Goal: Task Accomplishment & Management: Manage account settings

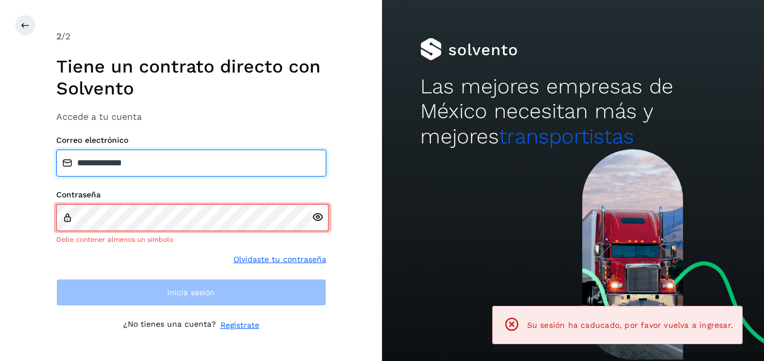
drag, startPoint x: 157, startPoint y: 164, endPoint x: 15, endPoint y: 145, distance: 143.1
click at [15, 145] on div "**********" at bounding box center [191, 180] width 382 height 361
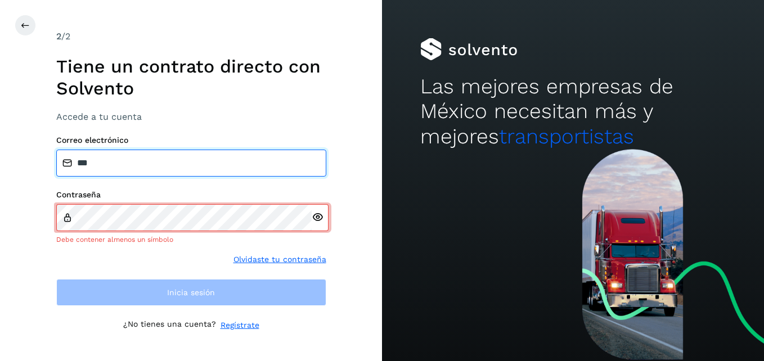
type input "**********"
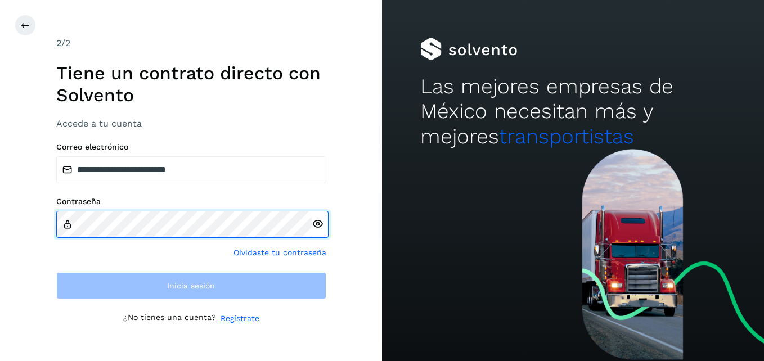
click at [13, 214] on div "**********" at bounding box center [191, 180] width 382 height 361
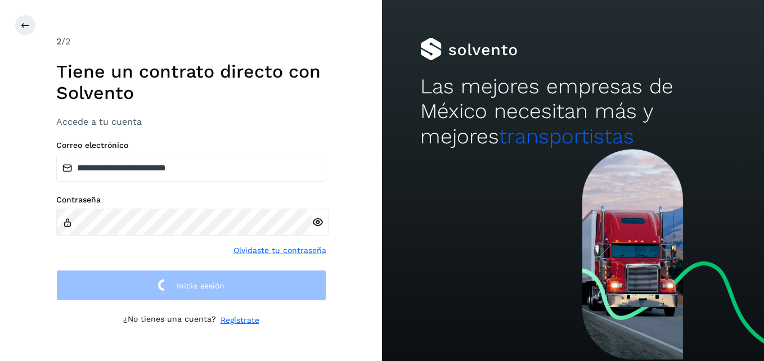
click at [34, 259] on div "**********" at bounding box center [191, 180] width 382 height 361
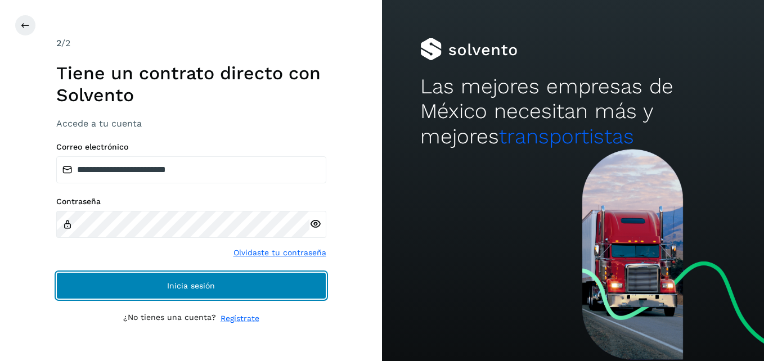
click at [238, 285] on button "Inicia sesión" at bounding box center [191, 285] width 270 height 27
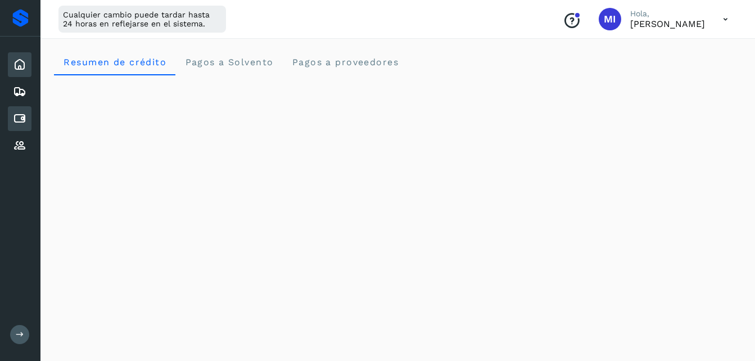
click at [16, 116] on icon at bounding box center [19, 118] width 13 height 13
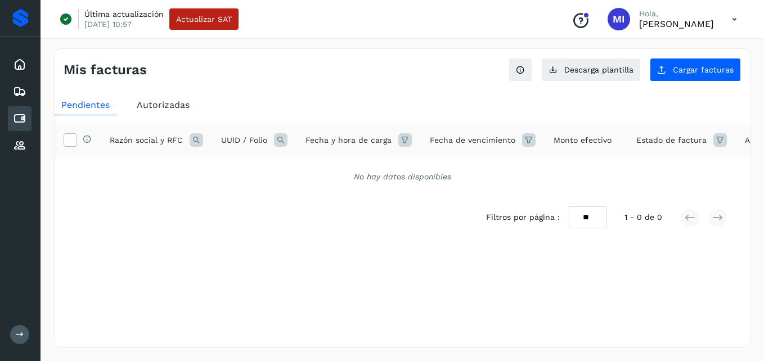
click at [173, 98] on div "Autorizadas" at bounding box center [163, 105] width 66 height 20
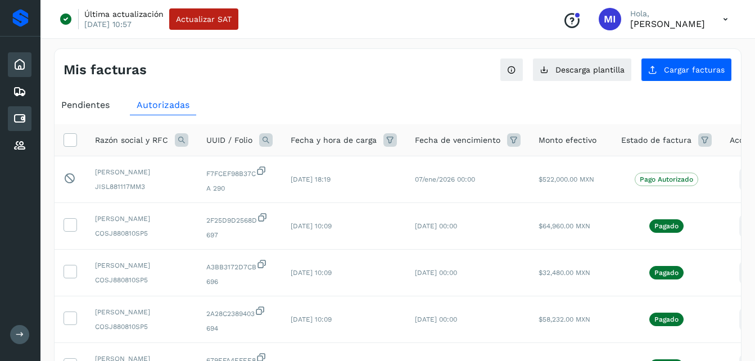
click at [24, 62] on icon at bounding box center [19, 64] width 13 height 13
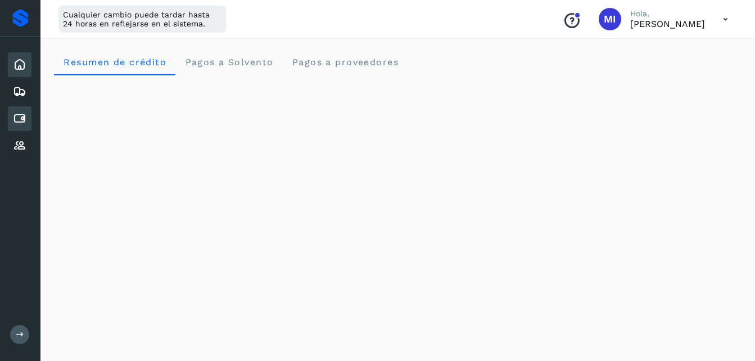
click at [20, 121] on icon at bounding box center [19, 118] width 13 height 13
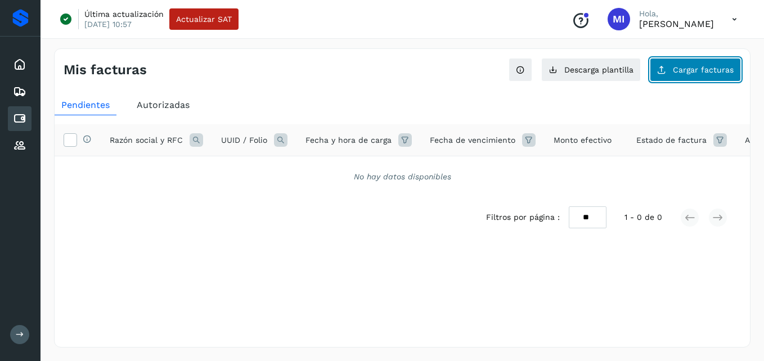
click at [684, 66] on span "Cargar facturas" at bounding box center [702, 70] width 61 height 8
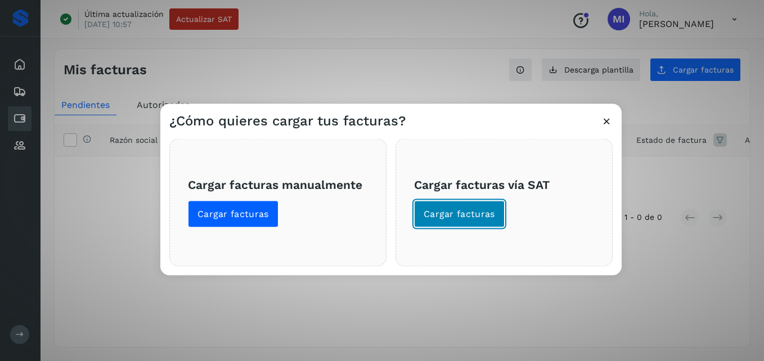
click at [472, 211] on span "Cargar facturas" at bounding box center [458, 214] width 71 height 12
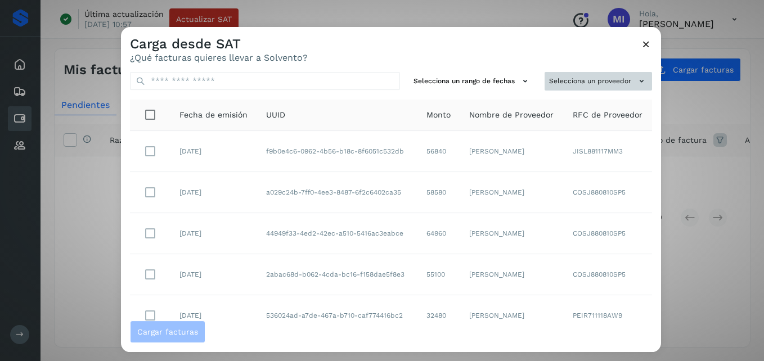
click at [611, 80] on button "Selecciona un proveedor" at bounding box center [597, 81] width 107 height 19
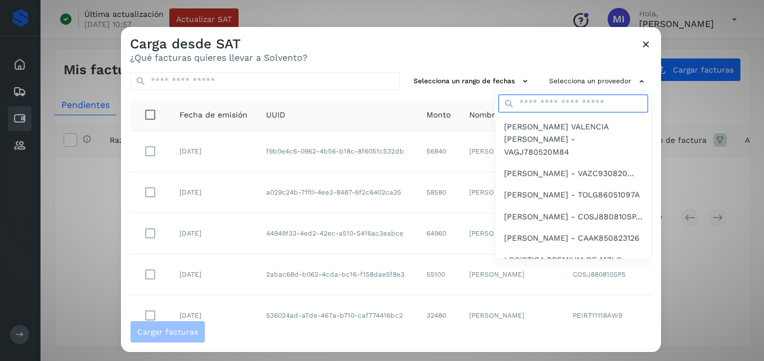
click at [591, 107] on input "text" at bounding box center [573, 103] width 150 height 18
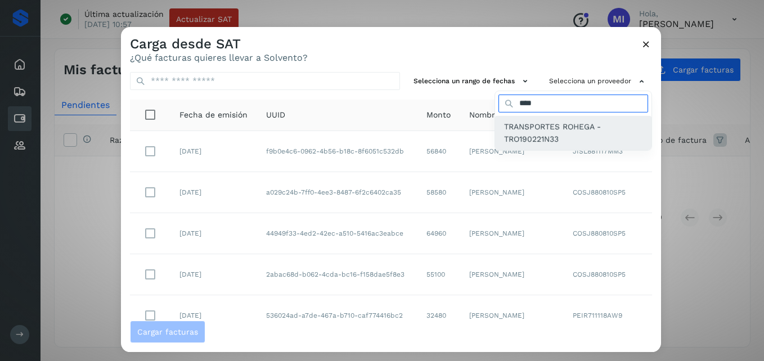
type input "****"
click at [552, 133] on span "TRANSPORTES ROHEGA - TRO190221N33" at bounding box center [573, 132] width 138 height 25
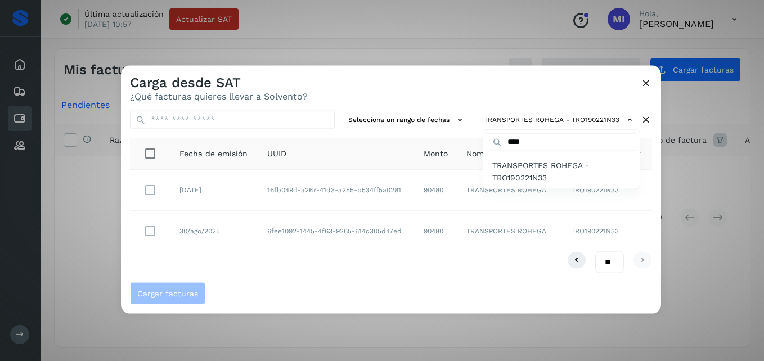
click at [502, 232] on div at bounding box center [503, 246] width 764 height 361
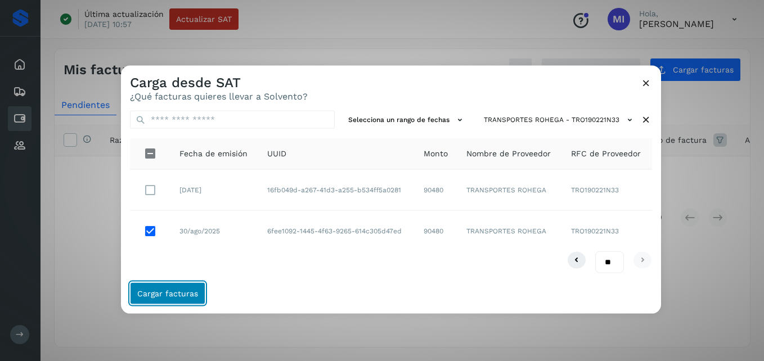
click at [197, 295] on button "Cargar facturas" at bounding box center [167, 293] width 75 height 22
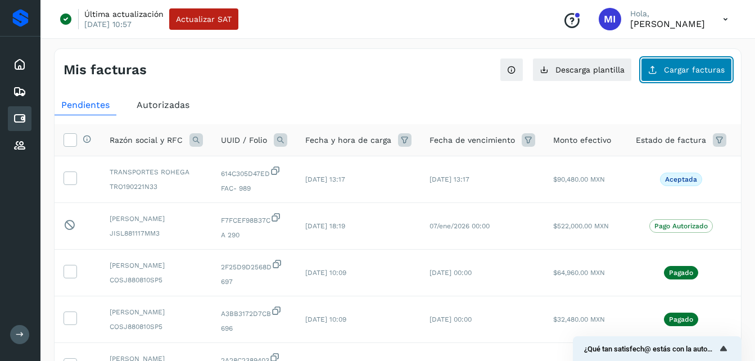
click at [688, 74] on button "Cargar facturas" at bounding box center [686, 70] width 91 height 24
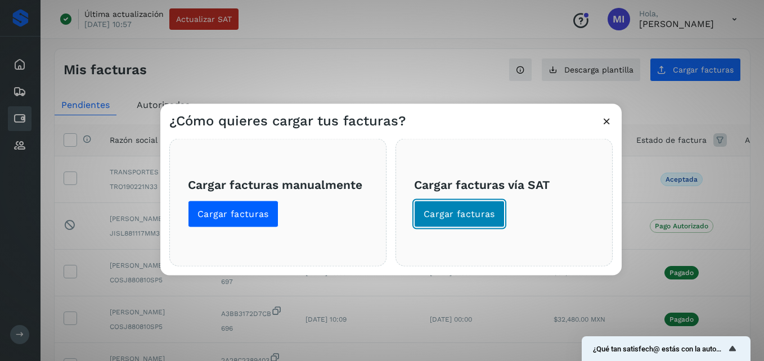
click at [457, 220] on button "Cargar facturas" at bounding box center [459, 214] width 91 height 27
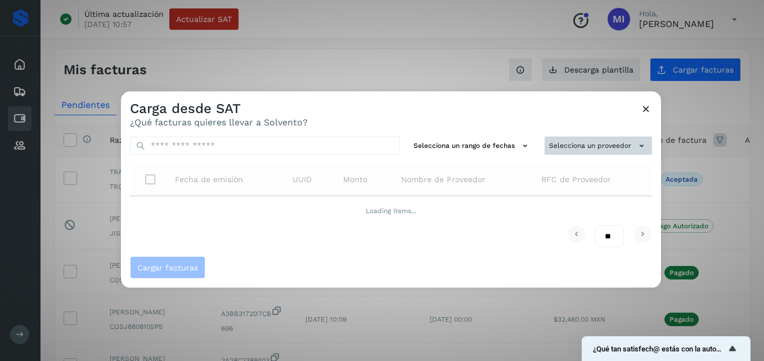
click at [617, 141] on button "Selecciona un proveedor" at bounding box center [597, 146] width 107 height 19
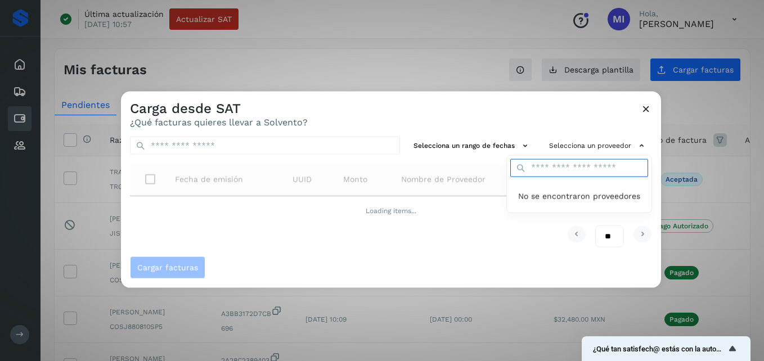
click at [610, 169] on input "text" at bounding box center [579, 168] width 138 height 18
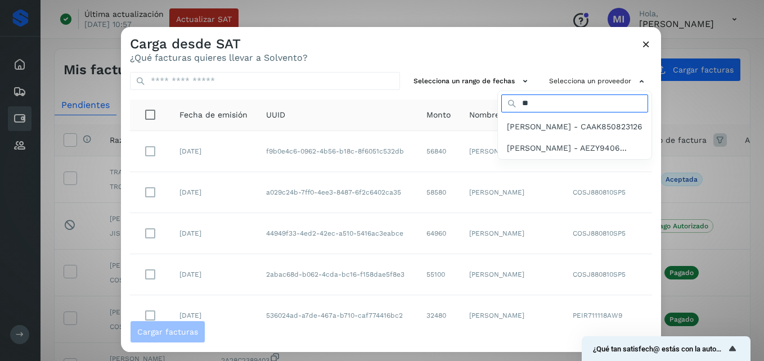
type input "*"
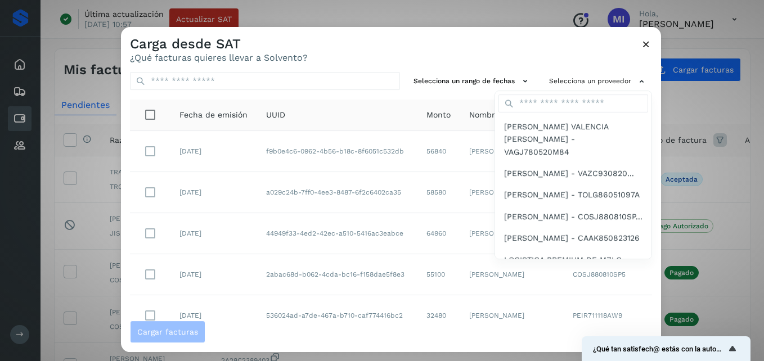
click at [502, 53] on div at bounding box center [503, 207] width 764 height 361
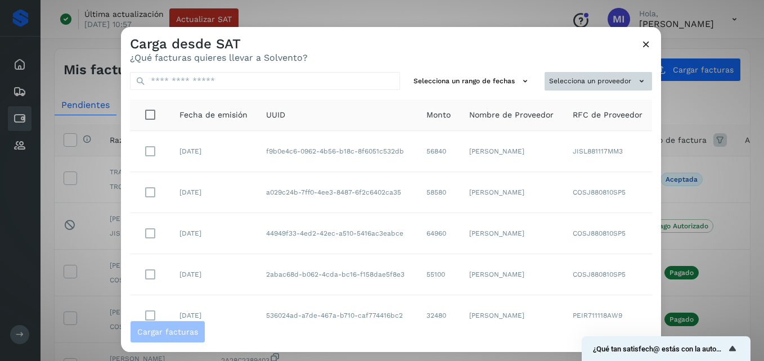
click at [615, 78] on button "Selecciona un proveedor" at bounding box center [597, 81] width 107 height 19
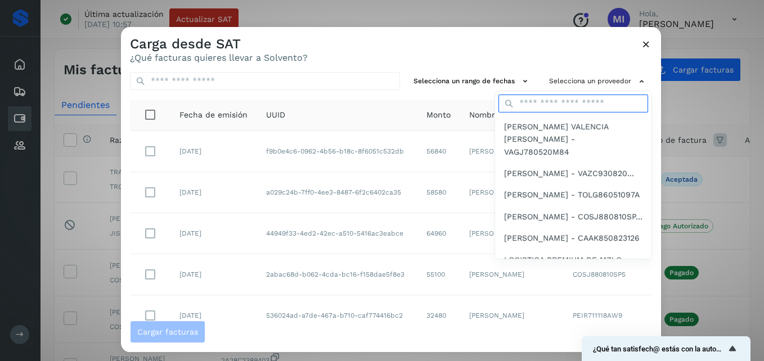
click at [563, 106] on input "text" at bounding box center [573, 103] width 150 height 18
type input "*"
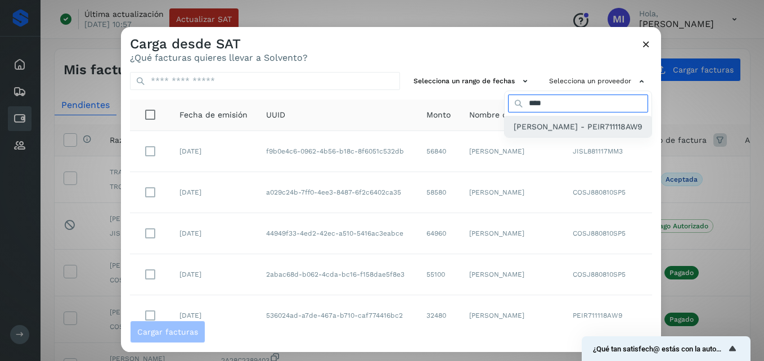
type input "****"
click at [555, 127] on span "[PERSON_NAME] - PEIR711118AW9" at bounding box center [577, 126] width 129 height 12
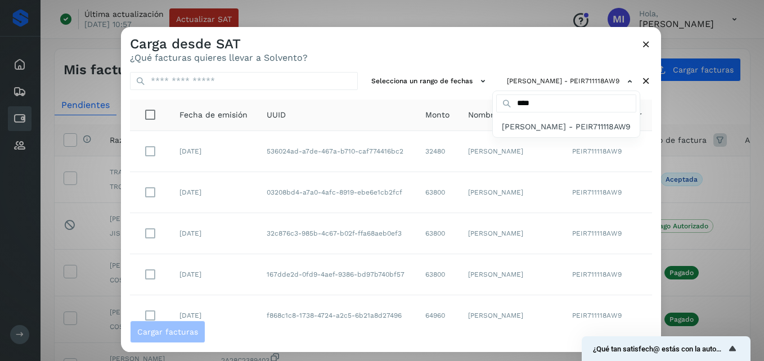
click at [154, 152] on div at bounding box center [503, 207] width 764 height 361
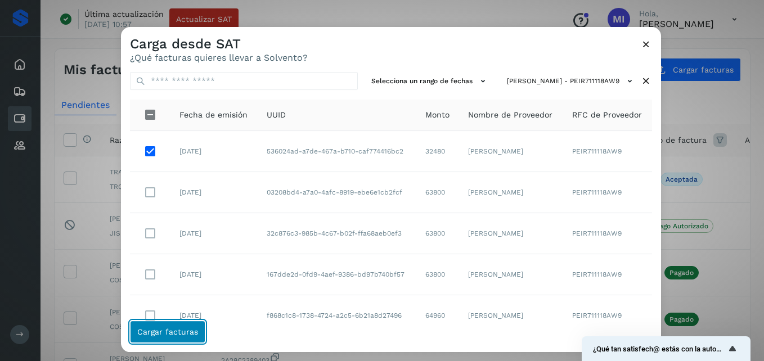
click at [175, 332] on span "Cargar facturas" at bounding box center [167, 332] width 61 height 8
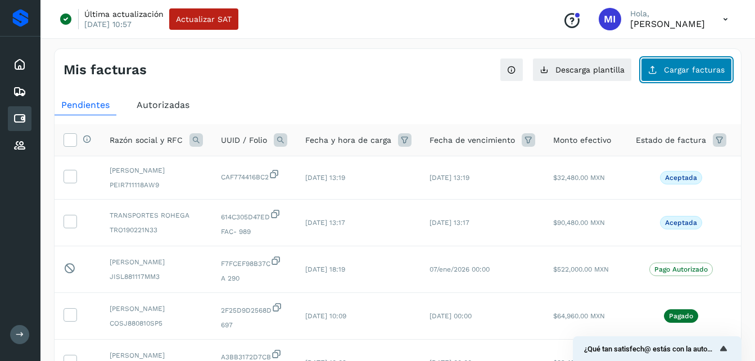
click at [679, 67] on span "Cargar facturas" at bounding box center [694, 70] width 61 height 8
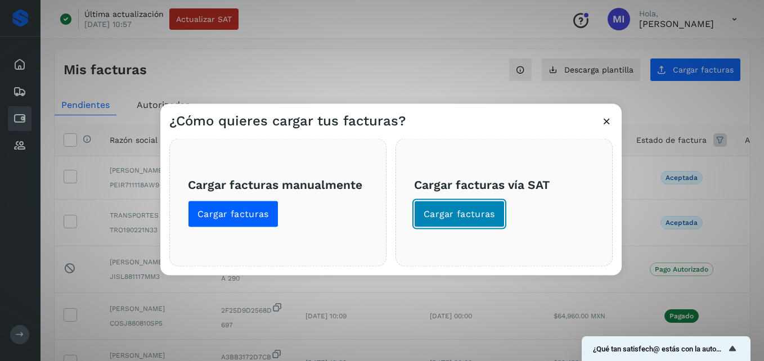
click at [485, 208] on span "Cargar facturas" at bounding box center [458, 214] width 71 height 12
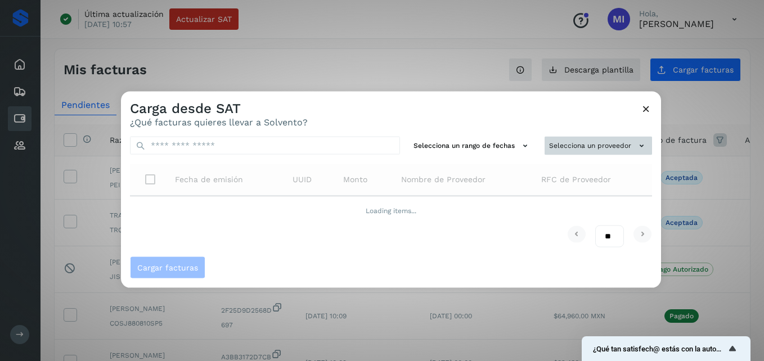
click at [607, 145] on button "Selecciona un proveedor" at bounding box center [597, 146] width 107 height 19
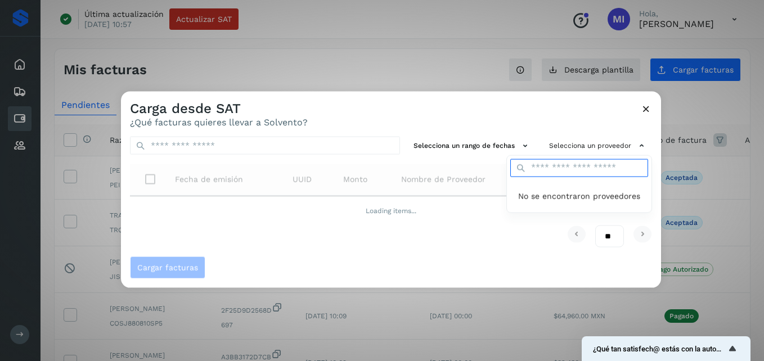
click at [571, 168] on input "text" at bounding box center [579, 168] width 138 height 18
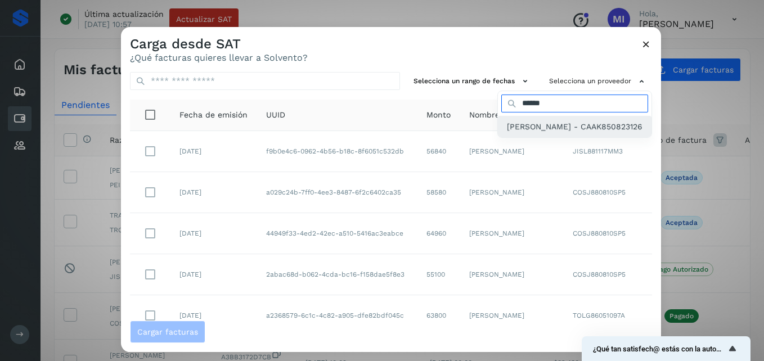
type input "******"
click at [554, 133] on span "[PERSON_NAME] - CAAK850823126" at bounding box center [575, 126] width 136 height 12
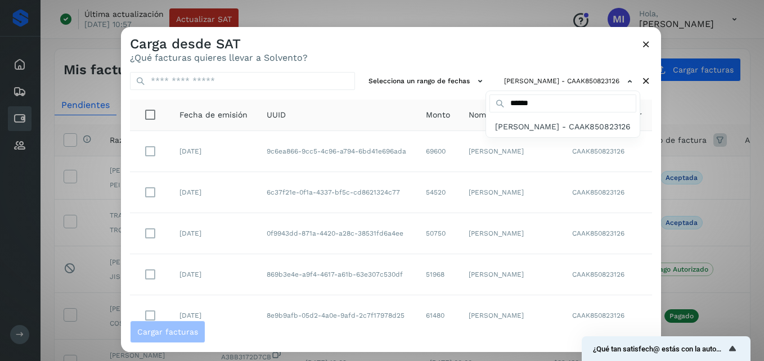
click at [655, 201] on div at bounding box center [503, 207] width 764 height 361
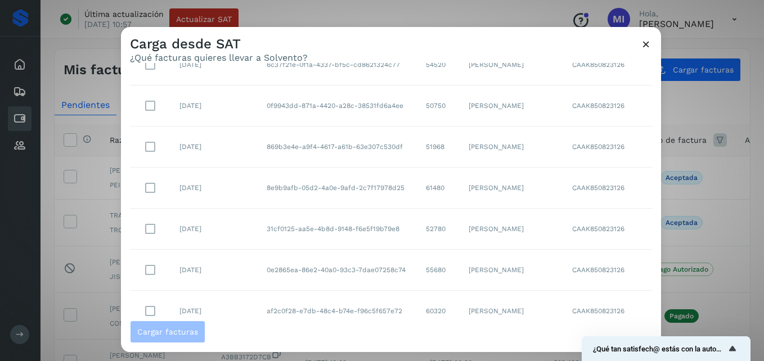
scroll to position [150, 0]
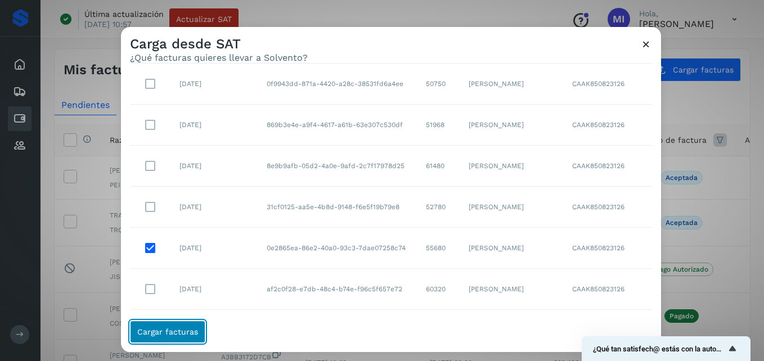
click at [172, 334] on span "Cargar facturas" at bounding box center [167, 332] width 61 height 8
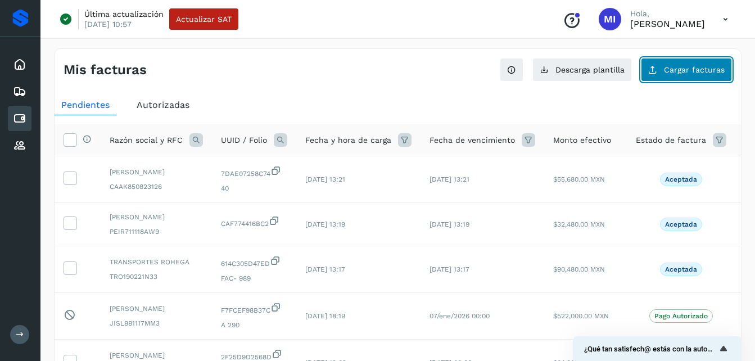
click at [667, 79] on button "Cargar facturas" at bounding box center [686, 70] width 91 height 24
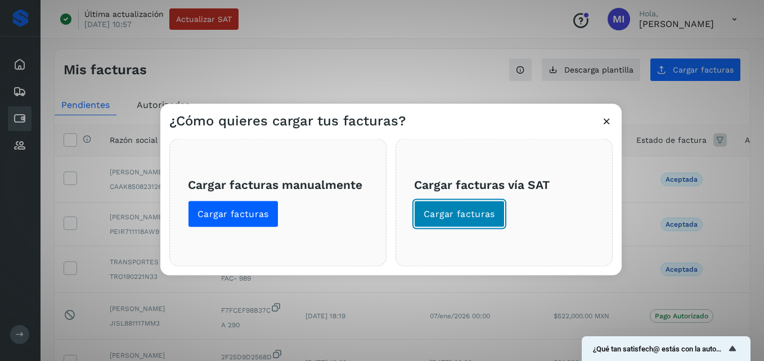
click at [465, 209] on span "Cargar facturas" at bounding box center [458, 214] width 71 height 12
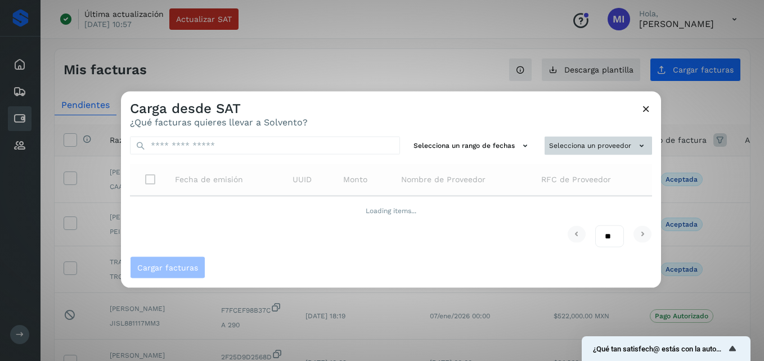
click at [585, 141] on button "Selecciona un proveedor" at bounding box center [597, 146] width 107 height 19
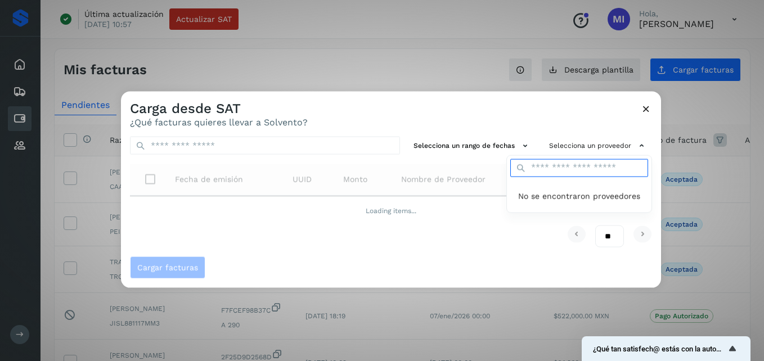
click at [590, 170] on input "text" at bounding box center [579, 168] width 138 height 18
type input "*******"
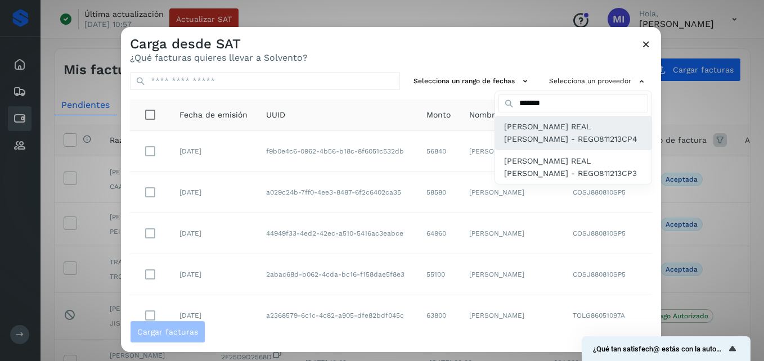
click at [545, 130] on span "[PERSON_NAME] REAL [PERSON_NAME] - REGO811213CP4" at bounding box center [573, 132] width 138 height 25
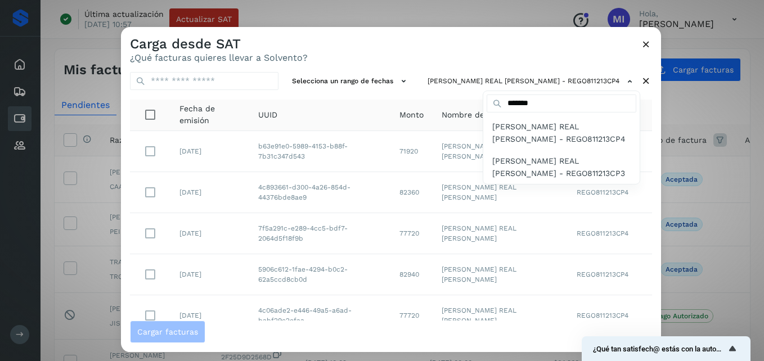
click at [646, 45] on div at bounding box center [503, 207] width 764 height 361
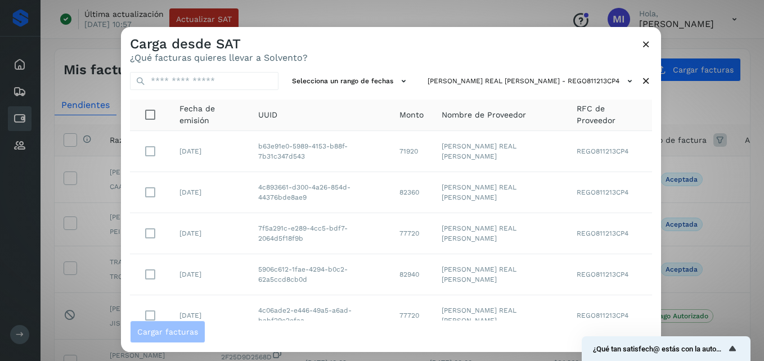
click at [650, 44] on icon at bounding box center [646, 44] width 12 height 12
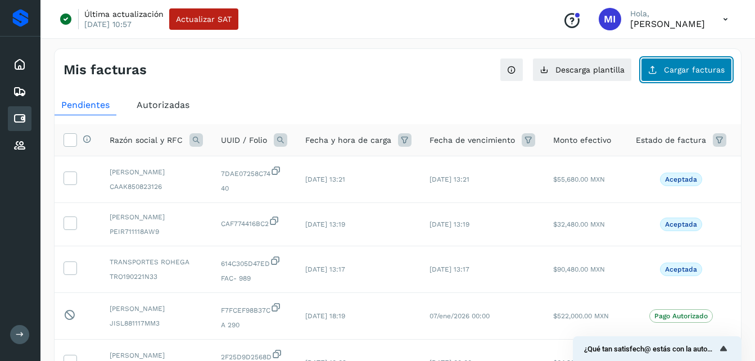
click at [670, 70] on span "Cargar facturas" at bounding box center [694, 70] width 61 height 8
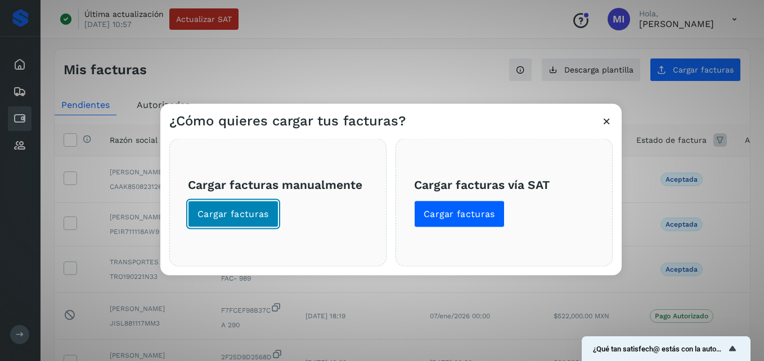
click at [246, 208] on span "Cargar facturas" at bounding box center [232, 214] width 71 height 12
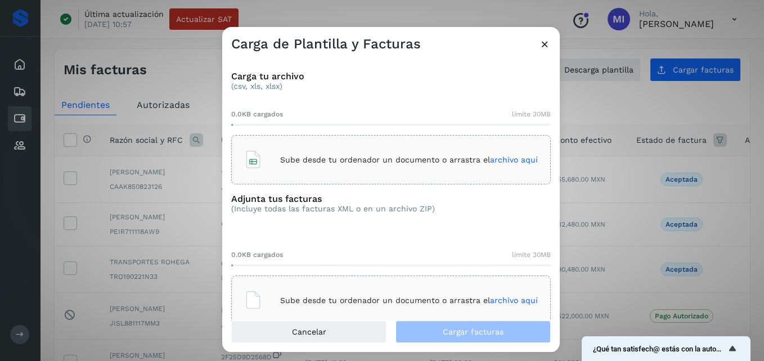
click at [411, 177] on div "Sube desde tu ordenador un documento o arrastra el archivo aquí" at bounding box center [390, 159] width 319 height 49
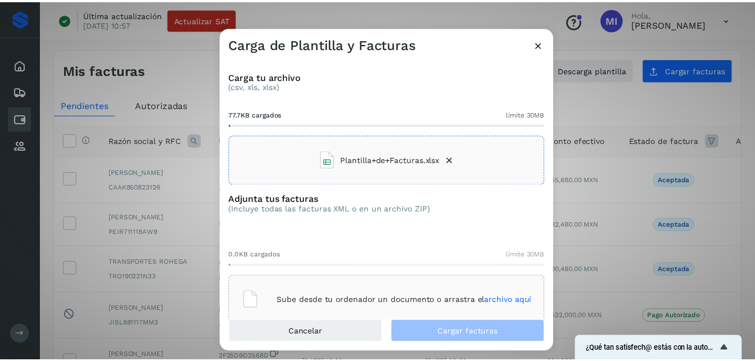
scroll to position [22, 0]
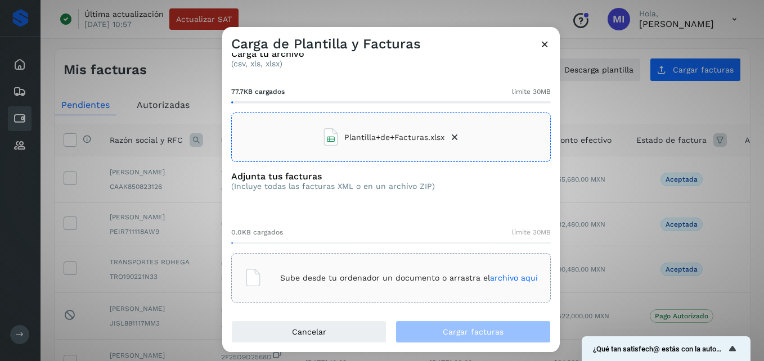
click at [518, 276] on span "archivo aquí" at bounding box center [514, 277] width 48 height 9
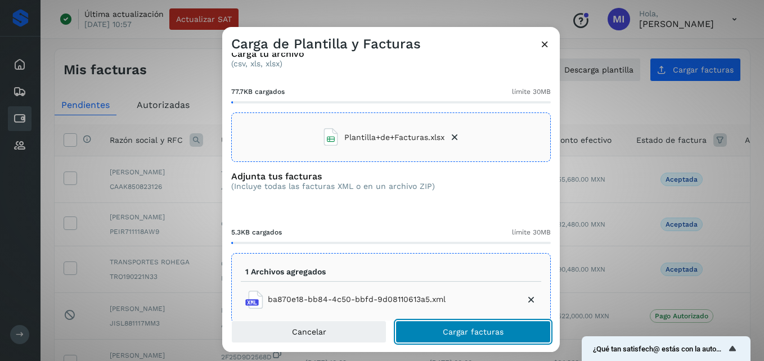
click at [462, 335] on span "Cargar facturas" at bounding box center [473, 332] width 61 height 8
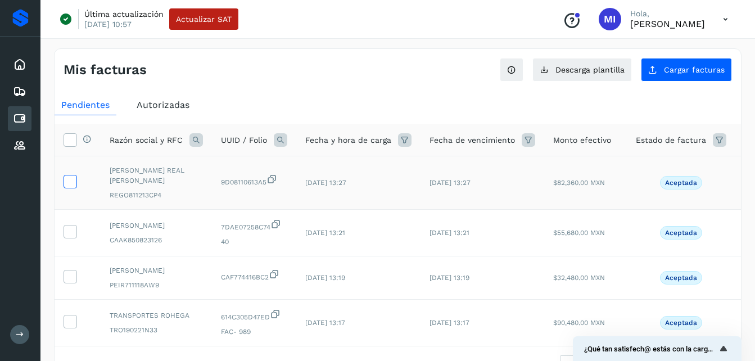
click at [70, 185] on icon at bounding box center [70, 181] width 12 height 12
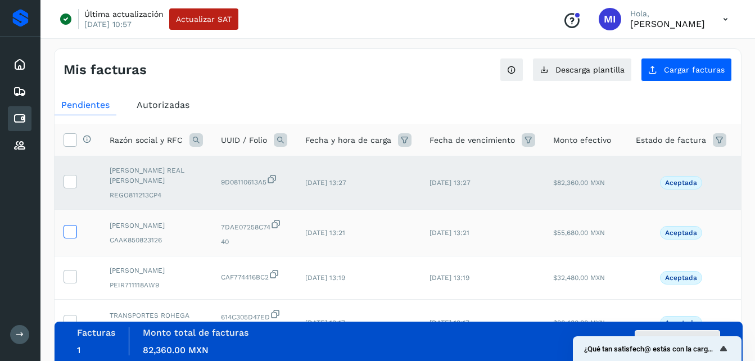
click at [66, 233] on icon at bounding box center [70, 231] width 12 height 12
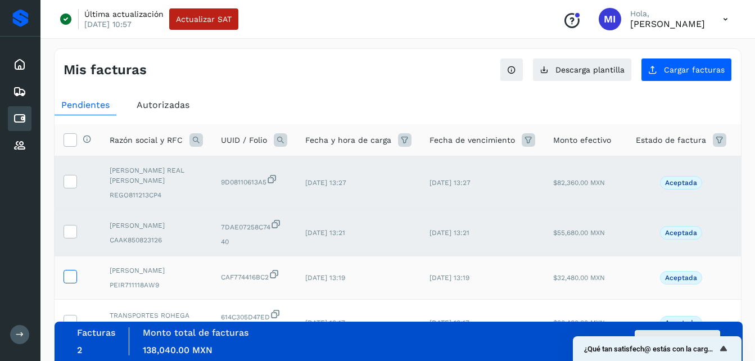
click at [72, 276] on icon at bounding box center [70, 276] width 12 height 12
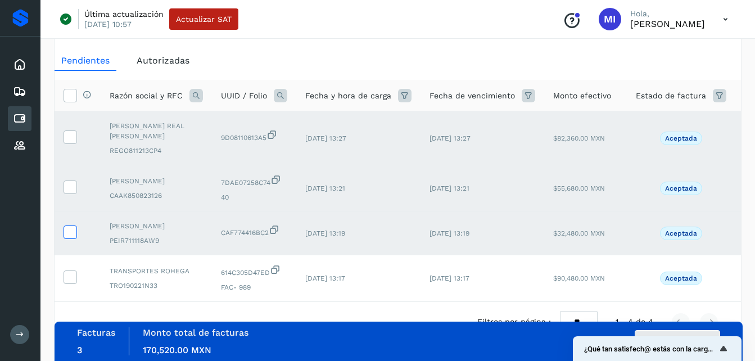
scroll to position [45, 0]
click at [72, 276] on icon at bounding box center [70, 276] width 12 height 12
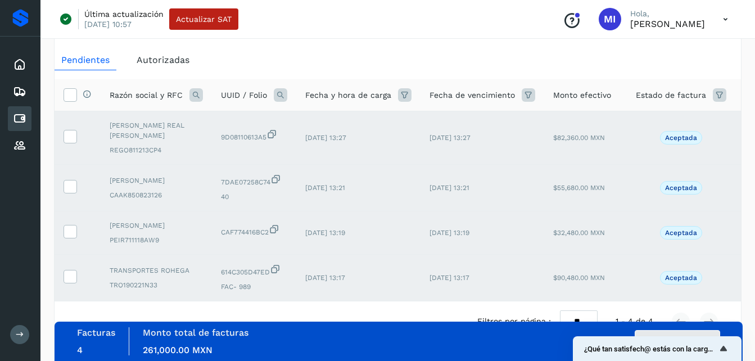
scroll to position [89, 0]
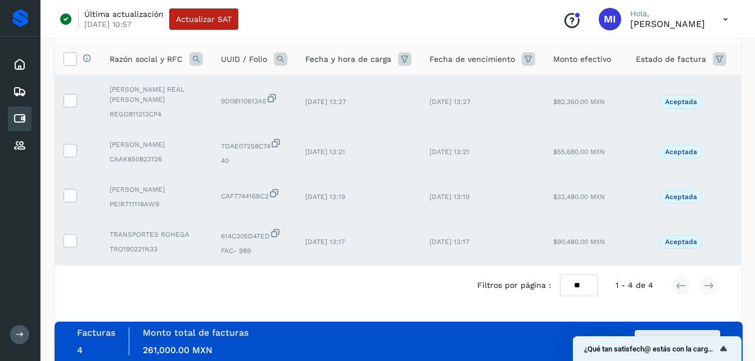
click at [366, 294] on div "Filtros por página : ** ** ** 1 - 4 de 4" at bounding box center [398, 285] width 687 height 40
click at [70, 52] on icon at bounding box center [70, 58] width 12 height 12
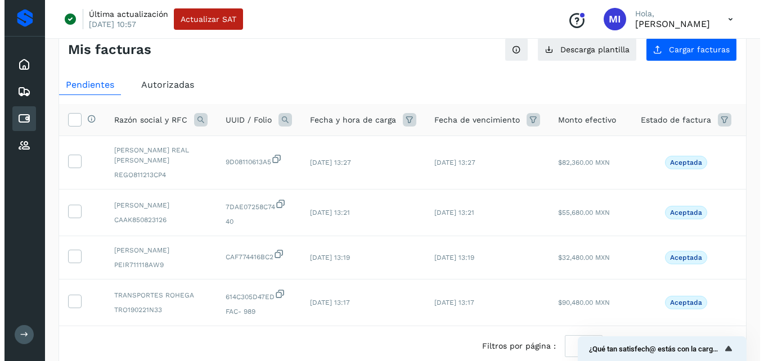
scroll to position [20, 0]
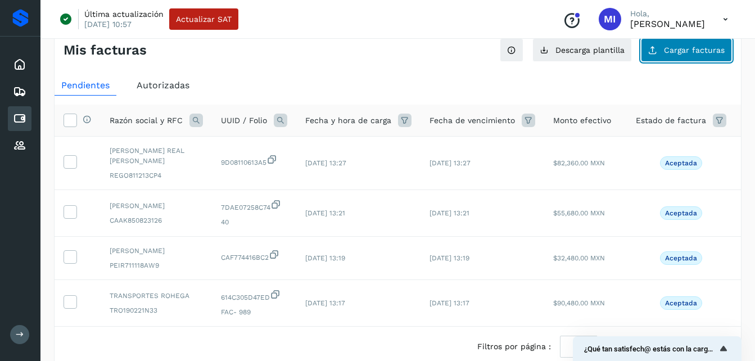
click at [669, 50] on span "Cargar facturas" at bounding box center [694, 50] width 61 height 8
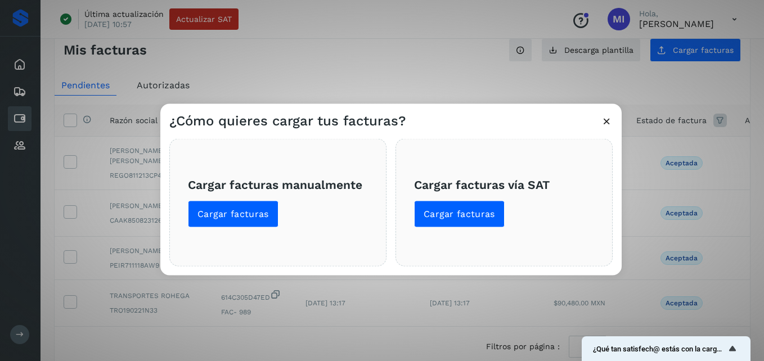
click at [448, 199] on span "Cargar facturas vía SAT Cargar facturas" at bounding box center [504, 202] width 180 height 50
click at [453, 212] on span "Cargar facturas" at bounding box center [458, 214] width 71 height 12
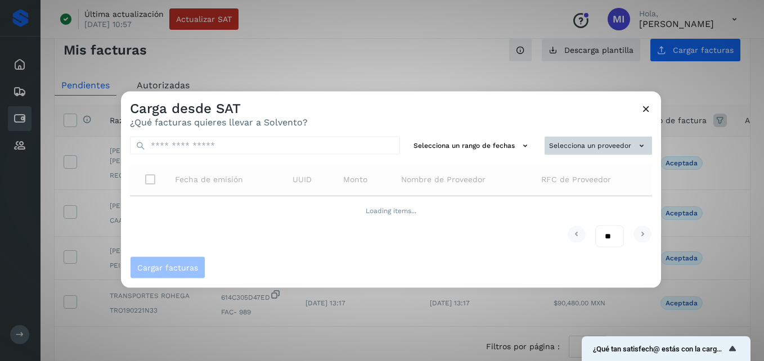
click at [622, 144] on button "Selecciona un proveedor" at bounding box center [597, 146] width 107 height 19
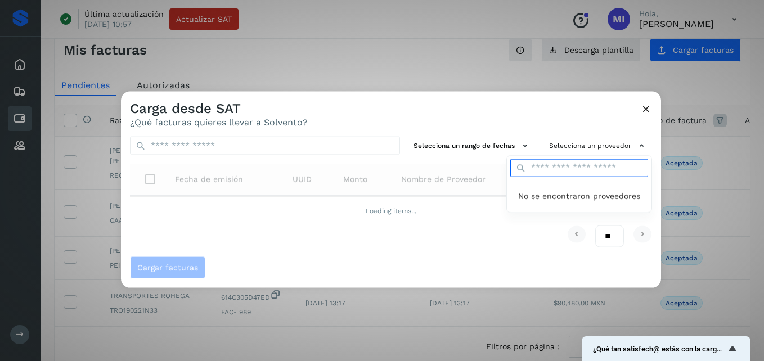
click at [597, 170] on input "text" at bounding box center [579, 168] width 138 height 18
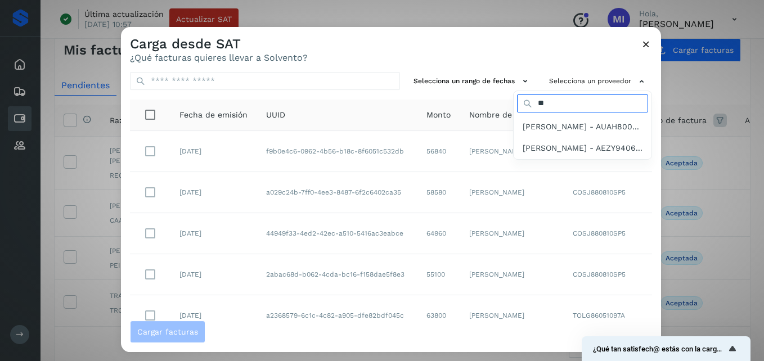
type input "**"
click at [597, 154] on span "[PERSON_NAME] - AEZY9406..." at bounding box center [582, 148] width 120 height 12
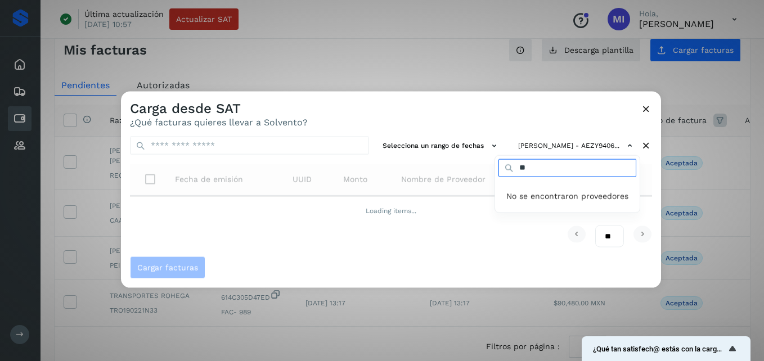
click at [597, 170] on input "**" at bounding box center [567, 168] width 138 height 18
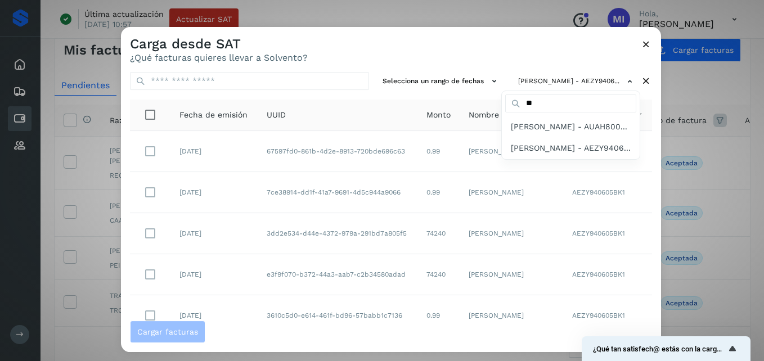
click at [147, 234] on div at bounding box center [503, 207] width 764 height 361
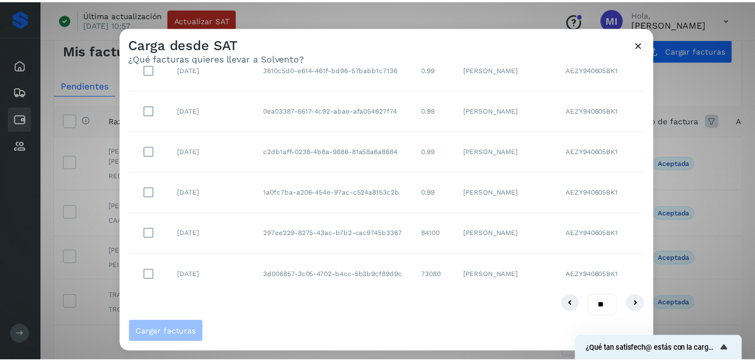
scroll to position [251, 0]
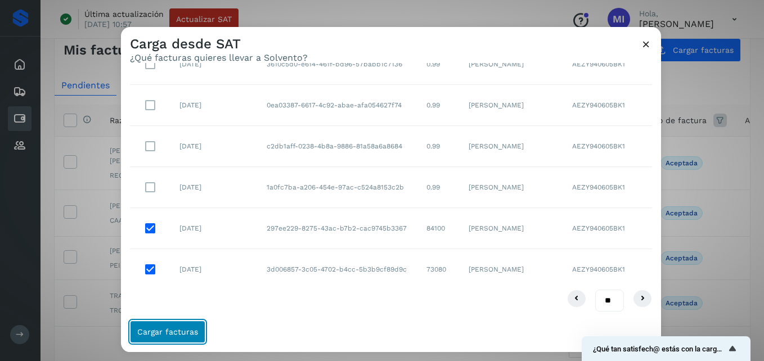
click at [191, 330] on span "Cargar facturas" at bounding box center [167, 332] width 61 height 8
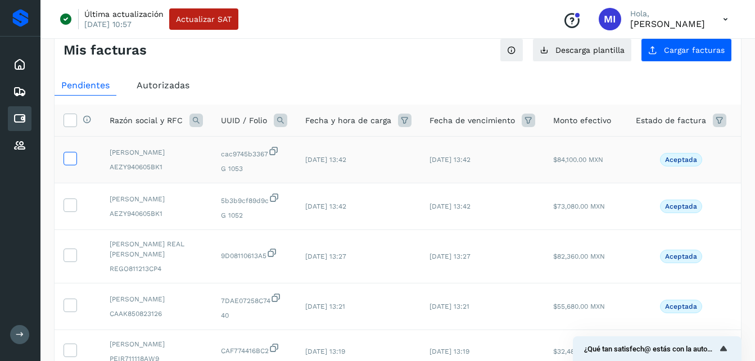
click at [71, 162] on icon at bounding box center [70, 158] width 12 height 12
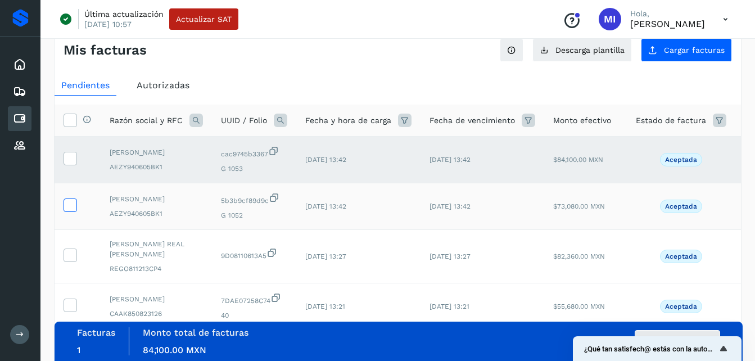
click at [74, 210] on icon at bounding box center [70, 204] width 12 height 12
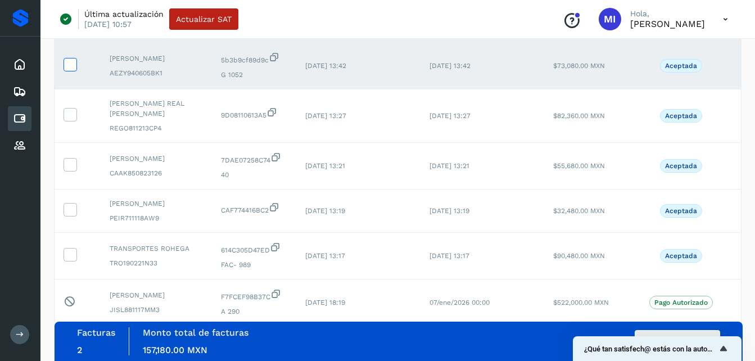
scroll to position [177, 0]
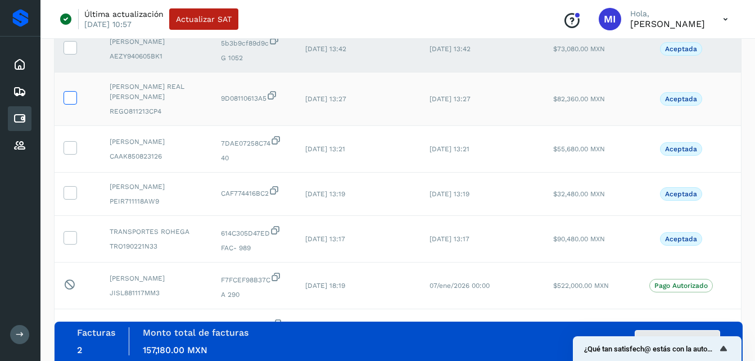
click at [71, 103] on icon at bounding box center [70, 97] width 12 height 12
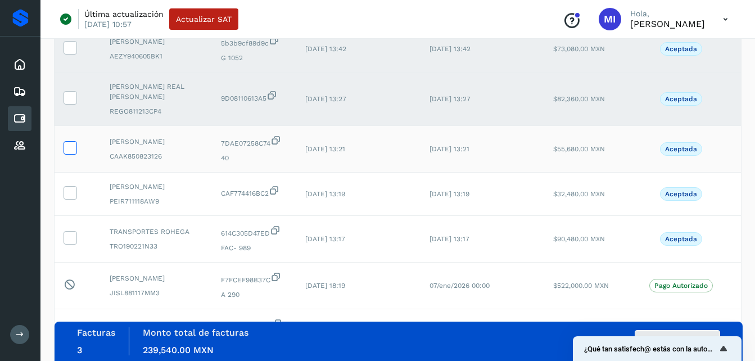
click at [74, 153] on icon at bounding box center [70, 147] width 12 height 12
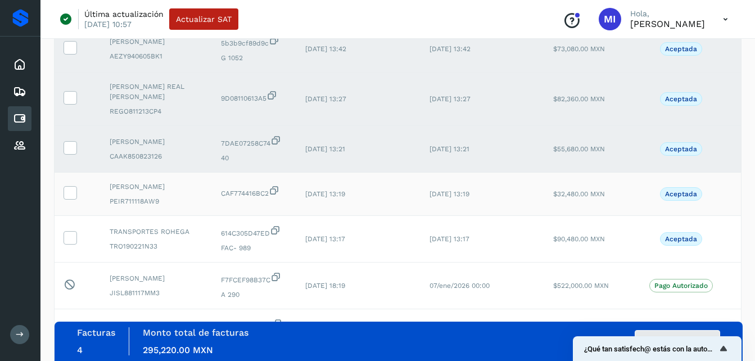
click at [73, 197] on td at bounding box center [78, 194] width 46 height 43
click at [73, 198] on icon at bounding box center [70, 192] width 12 height 12
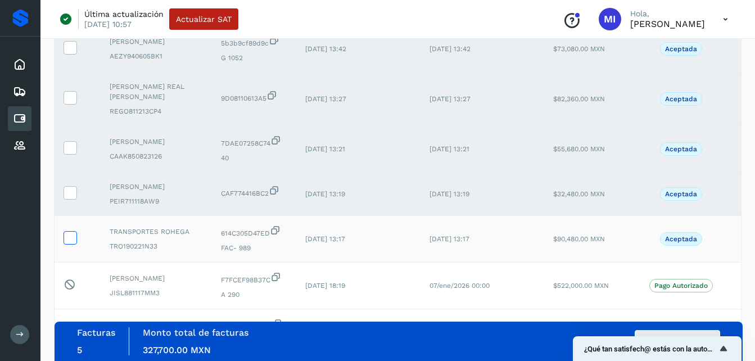
click at [74, 243] on icon at bounding box center [70, 237] width 12 height 12
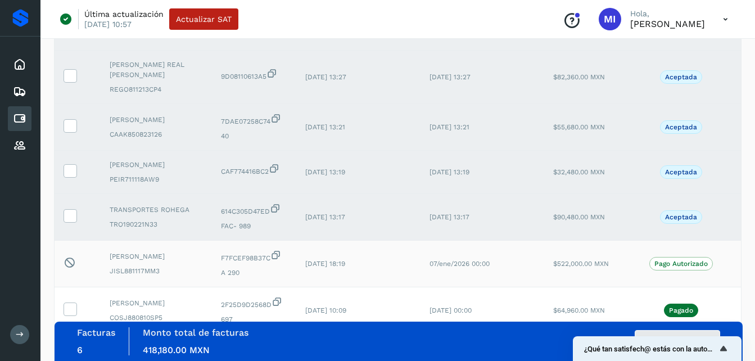
scroll to position [200, 0]
click at [700, 332] on button "Autorizar facturas" at bounding box center [677, 341] width 85 height 22
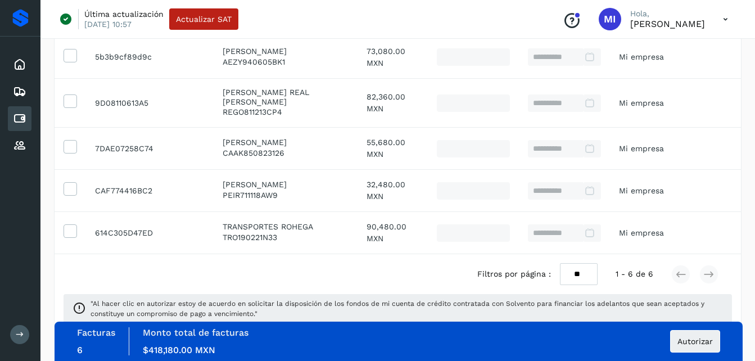
scroll to position [245, 0]
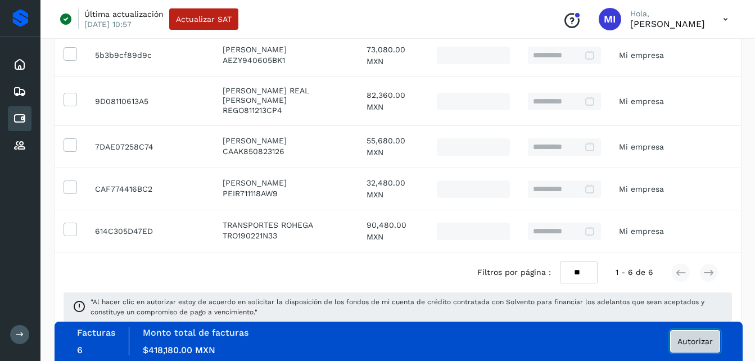
click at [707, 344] on span "Autorizar" at bounding box center [695, 341] width 35 height 8
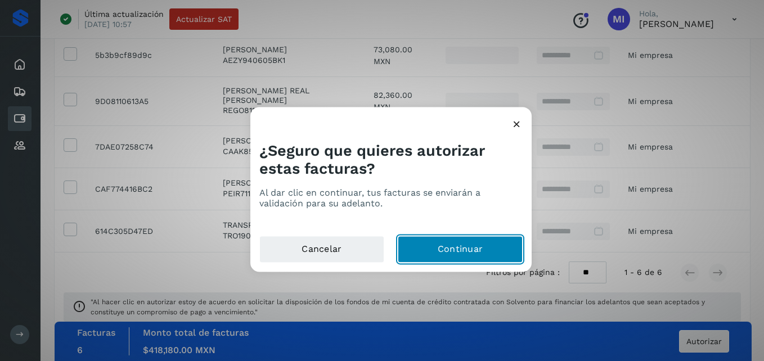
click at [436, 250] on button "Continuar" at bounding box center [460, 249] width 125 height 27
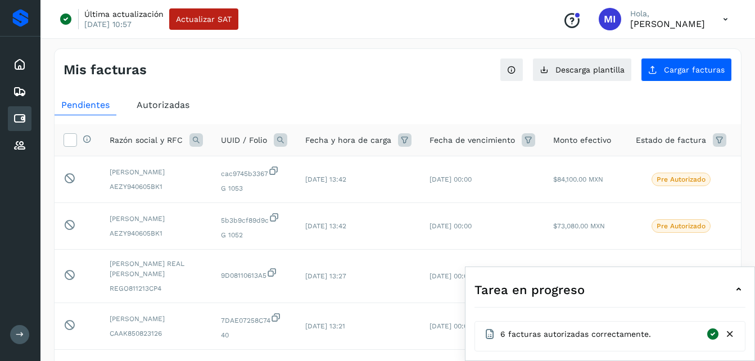
click at [334, 89] on div "Mis facturas Ver instrucciones para cargar Facturas Descarga plantilla Cargar f…" at bounding box center [398, 284] width 688 height 473
click at [747, 290] on div "Tarea en progreso 6 facturas autorizadas correctamente." at bounding box center [610, 314] width 290 height 94
click at [744, 290] on icon at bounding box center [738, 289] width 13 height 13
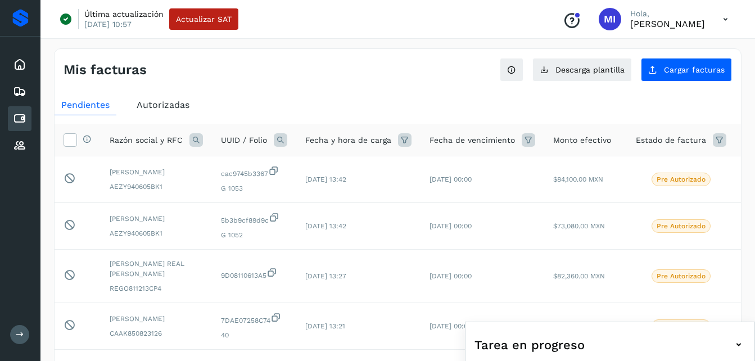
click at [167, 112] on div "Autorizadas" at bounding box center [163, 105] width 66 height 20
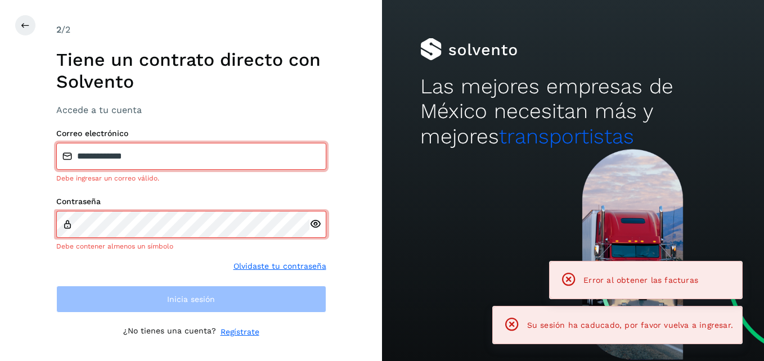
drag, startPoint x: 139, startPoint y: 126, endPoint x: 151, endPoint y: 136, distance: 15.6
click at [148, 135] on div "**********" at bounding box center [191, 180] width 270 height 315
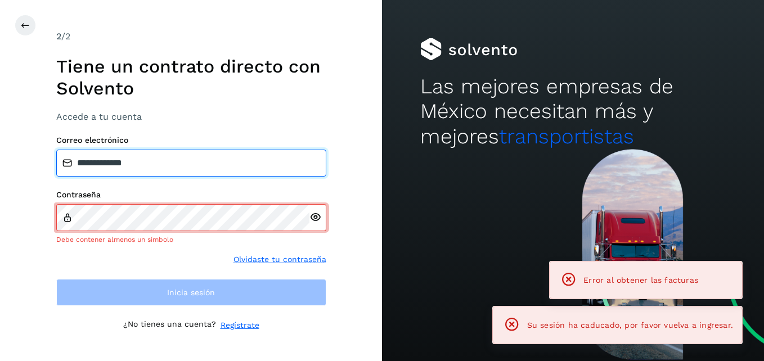
drag, startPoint x: 181, startPoint y: 156, endPoint x: -2, endPoint y: 152, distance: 183.3
click at [0, 152] on html "**********" at bounding box center [382, 180] width 764 height 361
type input "**********"
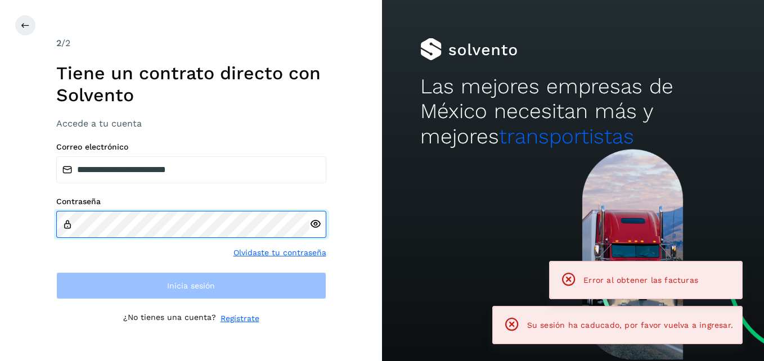
click at [3, 221] on div "**********" at bounding box center [191, 180] width 382 height 361
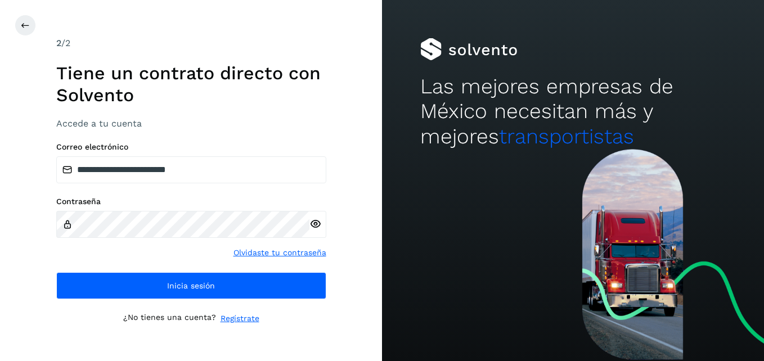
click at [285, 271] on div "**********" at bounding box center [191, 220] width 270 height 157
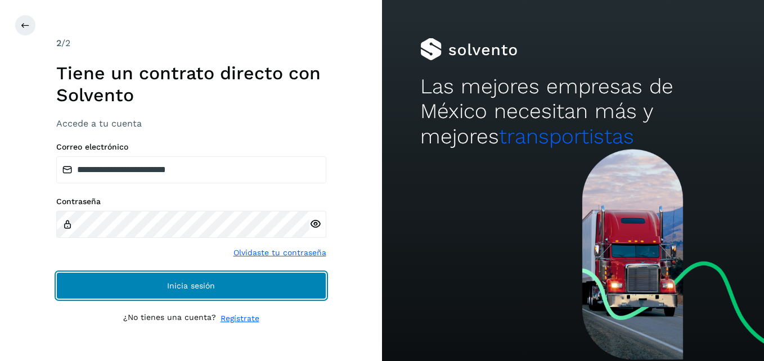
click at [292, 282] on button "Inicia sesión" at bounding box center [191, 285] width 270 height 27
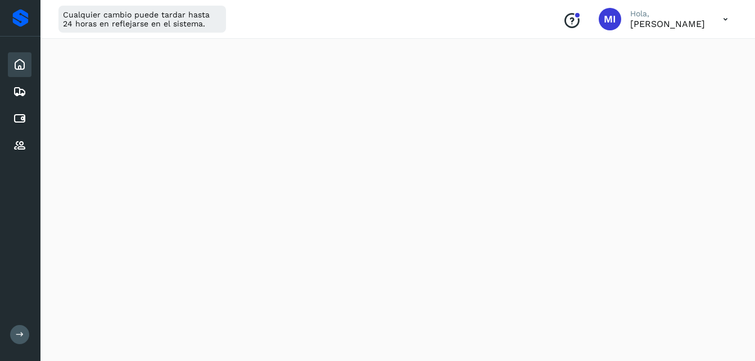
scroll to position [247, 0]
click at [17, 115] on icon at bounding box center [19, 118] width 13 height 13
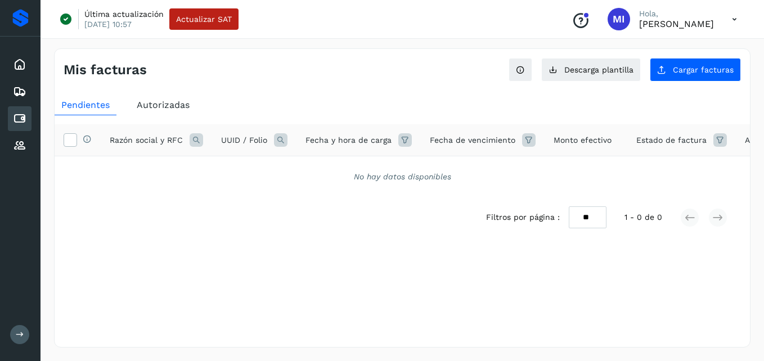
click at [172, 102] on span "Autorizadas" at bounding box center [163, 105] width 53 height 11
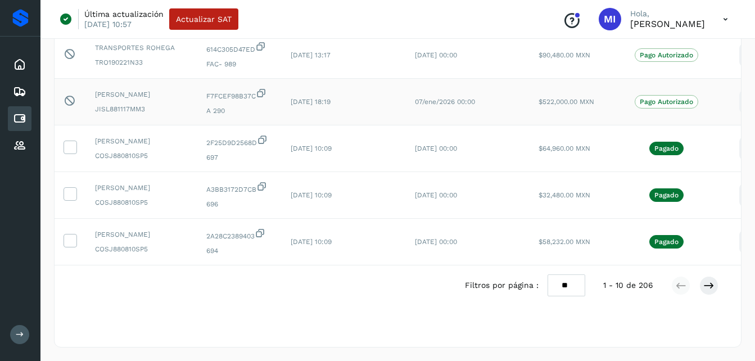
scroll to position [382, 0]
